Goal: Transaction & Acquisition: Purchase product/service

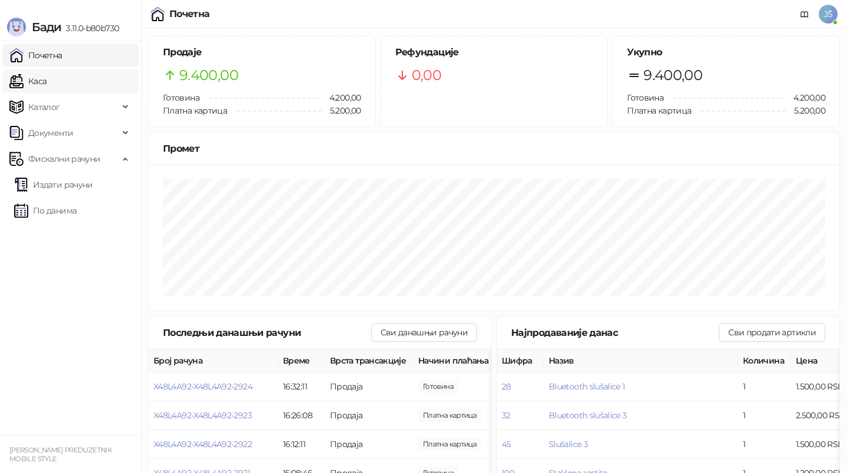
click at [46, 88] on link "Каса" at bounding box center [27, 81] width 37 height 24
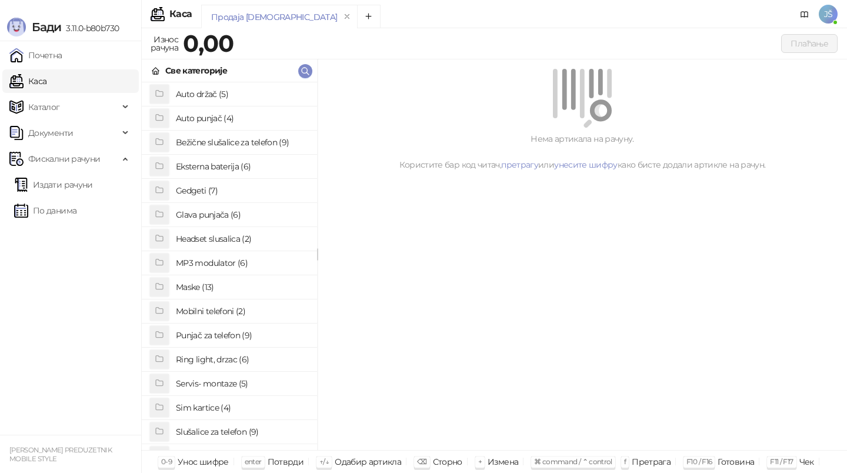
click at [209, 286] on h4 "Maske (13)" at bounding box center [242, 287] width 132 height 19
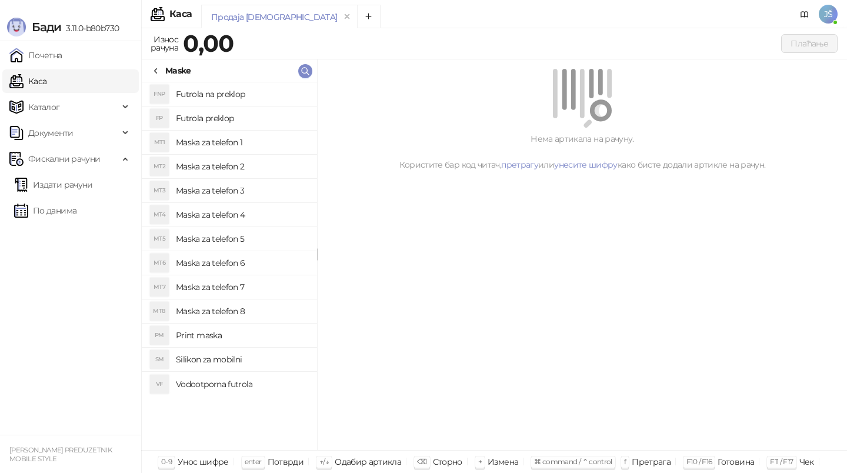
click at [252, 246] on h4 "Maska za telefon 5" at bounding box center [242, 238] width 132 height 19
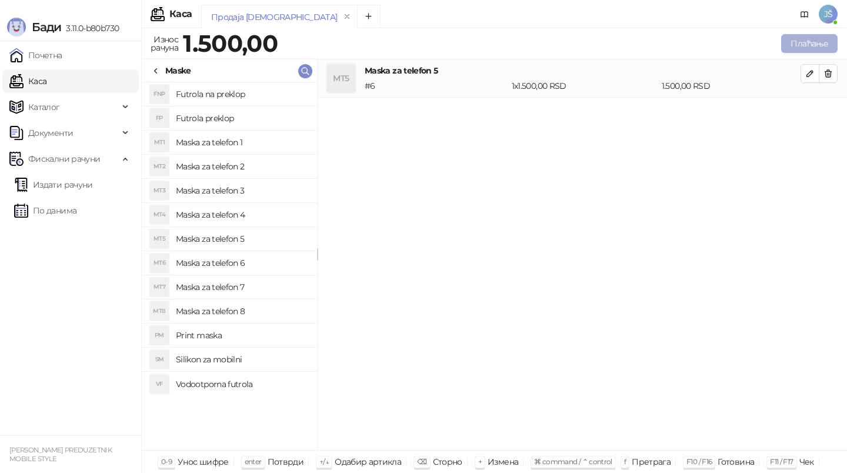
click at [815, 46] on button "Плаћање" at bounding box center [809, 43] width 56 height 19
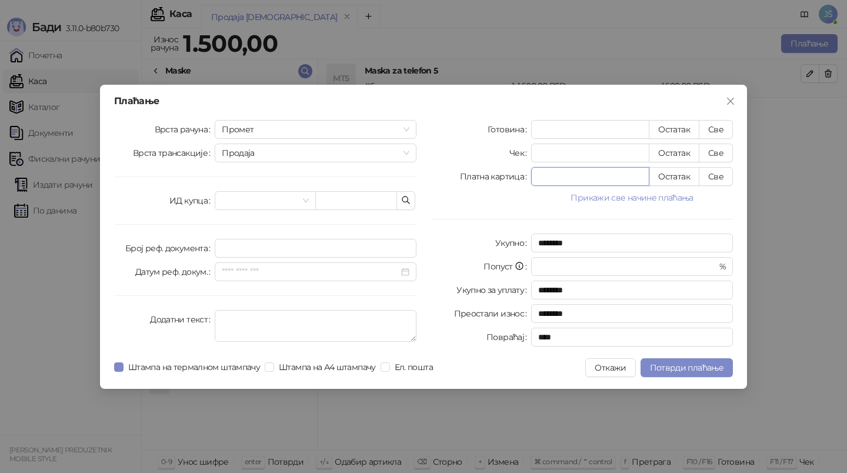
click at [616, 178] on input "*" at bounding box center [590, 177] width 117 height 18
click at [712, 179] on button "Све" at bounding box center [716, 176] width 34 height 19
type input "****"
click at [703, 368] on span "Потврди плаћање" at bounding box center [687, 367] width 74 height 11
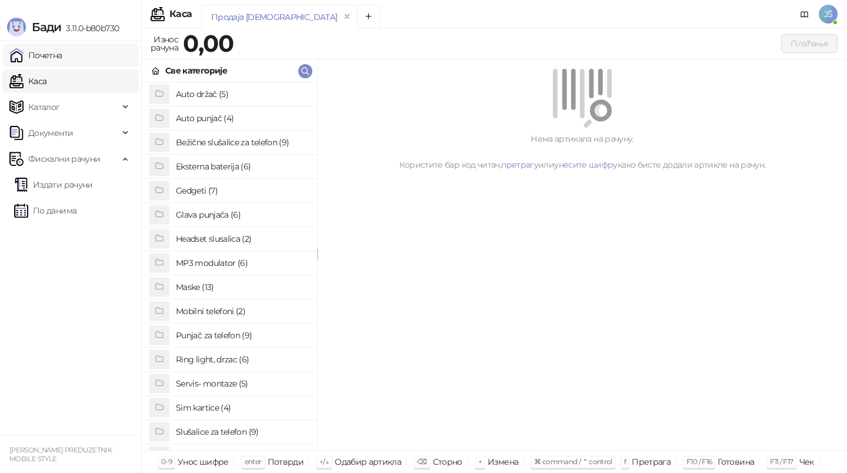
click at [62, 62] on link "Почетна" at bounding box center [35, 56] width 53 height 24
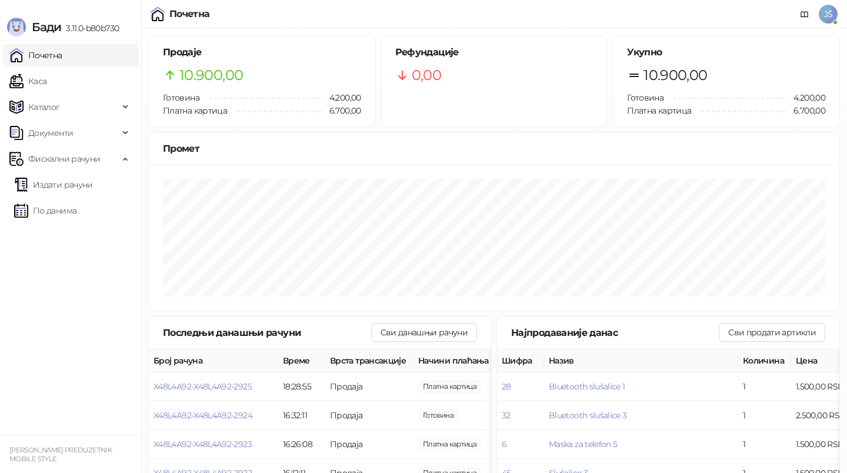
click at [82, 239] on ul "Почетна [PERSON_NAME] Документи Фискални рачуни Издати рачуни По данима" at bounding box center [70, 237] width 141 height 393
